Goal: Information Seeking & Learning: Check status

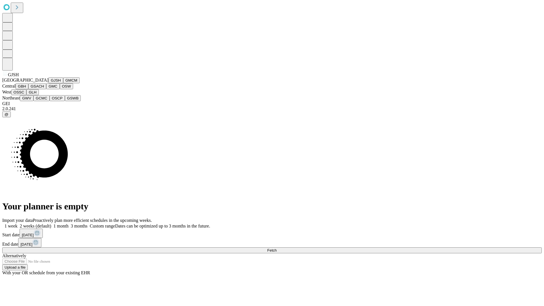
click at [48, 83] on button "GJSH" at bounding box center [55, 80] width 15 height 6
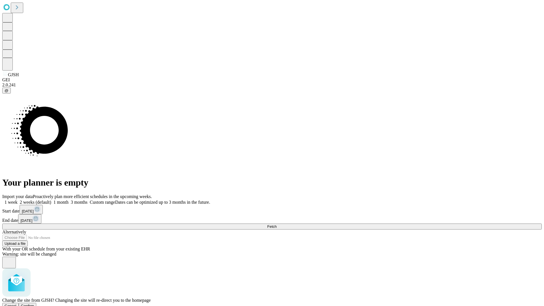
click at [34, 304] on span "Confirm" at bounding box center [27, 306] width 13 height 4
click at [51, 200] on label "2 weeks (default)" at bounding box center [35, 202] width 34 height 5
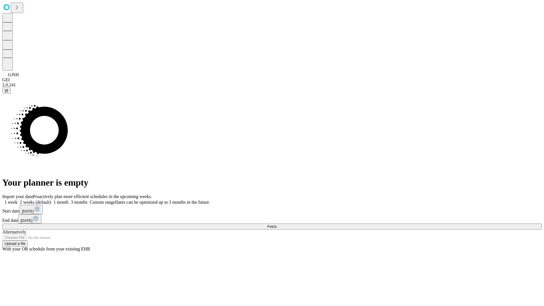
click at [277, 225] on span "Fetch" at bounding box center [271, 227] width 9 height 4
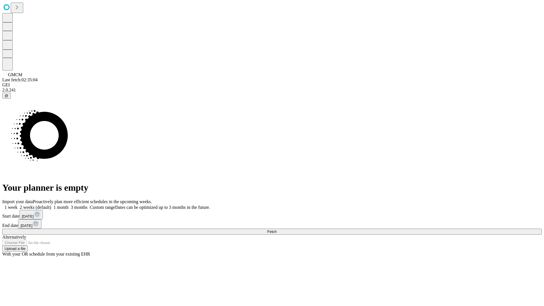
click at [51, 205] on label "2 weeks (default)" at bounding box center [35, 207] width 34 height 5
click at [277, 230] on span "Fetch" at bounding box center [271, 232] width 9 height 4
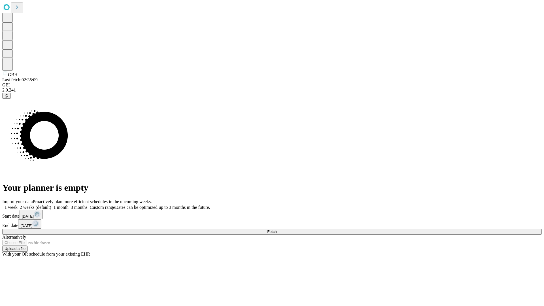
click at [51, 205] on label "2 weeks (default)" at bounding box center [35, 207] width 34 height 5
click at [277, 230] on span "Fetch" at bounding box center [271, 232] width 9 height 4
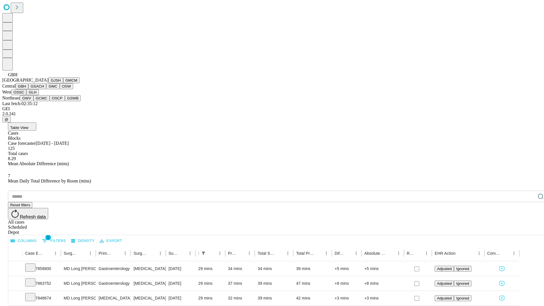
click at [44, 89] on button "GSACH" at bounding box center [37, 86] width 18 height 6
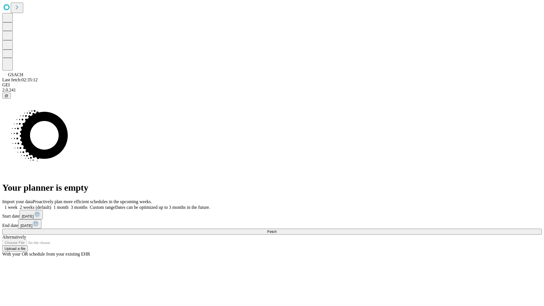
click at [51, 205] on label "2 weeks (default)" at bounding box center [35, 207] width 34 height 5
click at [277, 230] on span "Fetch" at bounding box center [271, 232] width 9 height 4
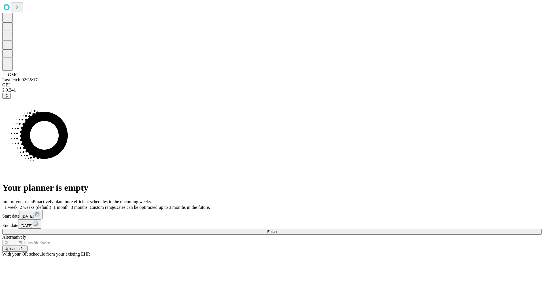
click at [277, 230] on span "Fetch" at bounding box center [271, 232] width 9 height 4
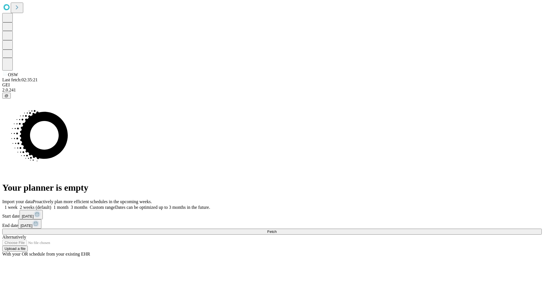
click at [51, 205] on label "2 weeks (default)" at bounding box center [35, 207] width 34 height 5
click at [277, 230] on span "Fetch" at bounding box center [271, 232] width 9 height 4
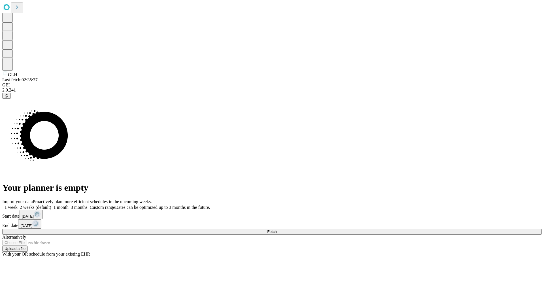
click at [277, 230] on span "Fetch" at bounding box center [271, 232] width 9 height 4
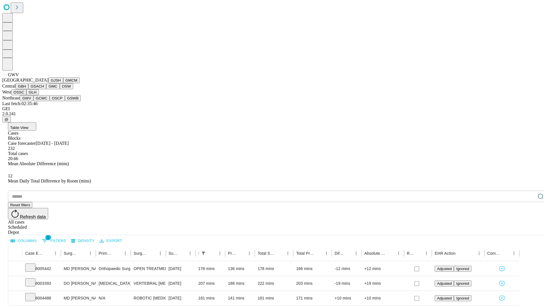
click at [44, 101] on button "GCMC" at bounding box center [41, 98] width 16 height 6
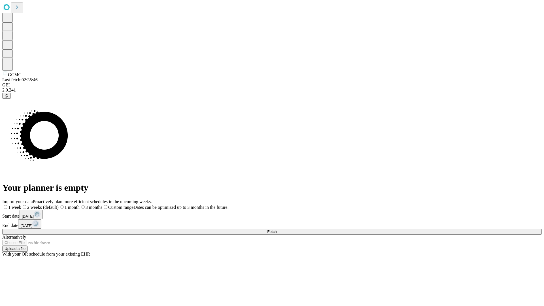
click at [59, 205] on label "2 weeks (default)" at bounding box center [39, 207] width 37 height 5
click at [277, 230] on span "Fetch" at bounding box center [271, 232] width 9 height 4
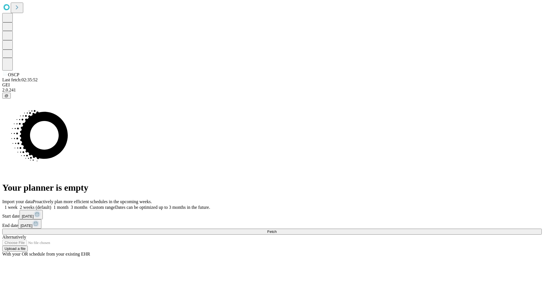
click at [51, 205] on label "2 weeks (default)" at bounding box center [35, 207] width 34 height 5
click at [277, 230] on span "Fetch" at bounding box center [271, 232] width 9 height 4
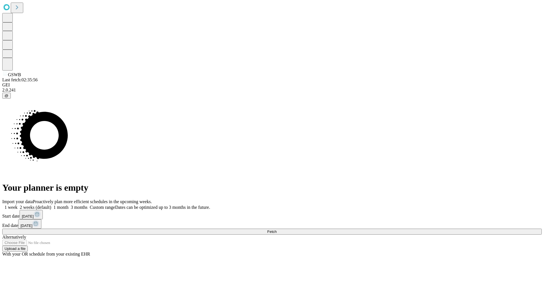
click at [51, 205] on label "2 weeks (default)" at bounding box center [35, 207] width 34 height 5
click at [277, 230] on span "Fetch" at bounding box center [271, 232] width 9 height 4
